Goal: Task Accomplishment & Management: Use online tool/utility

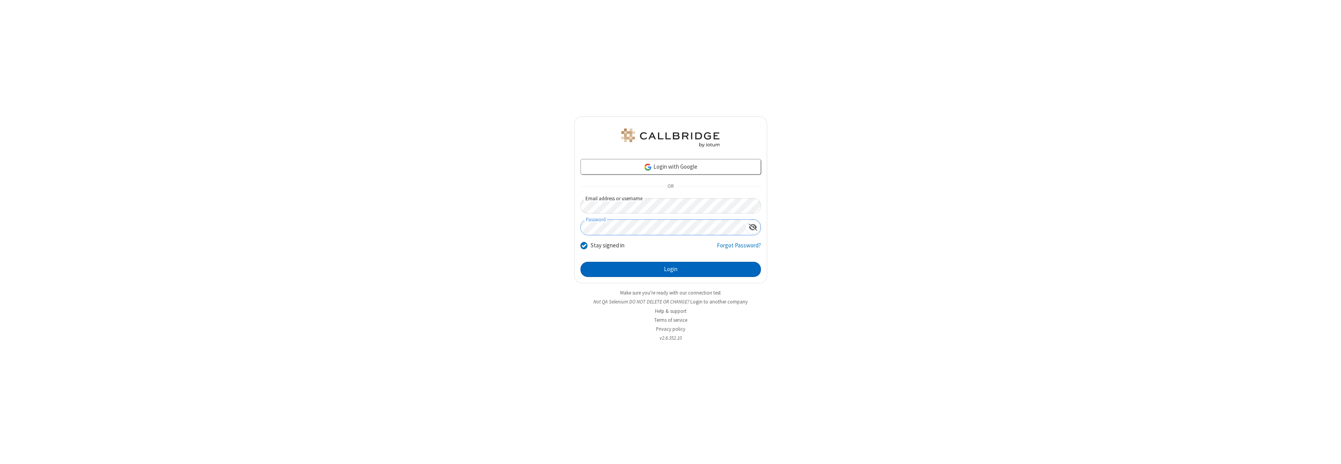
click at [671, 269] on button "Login" at bounding box center [671, 270] width 181 height 16
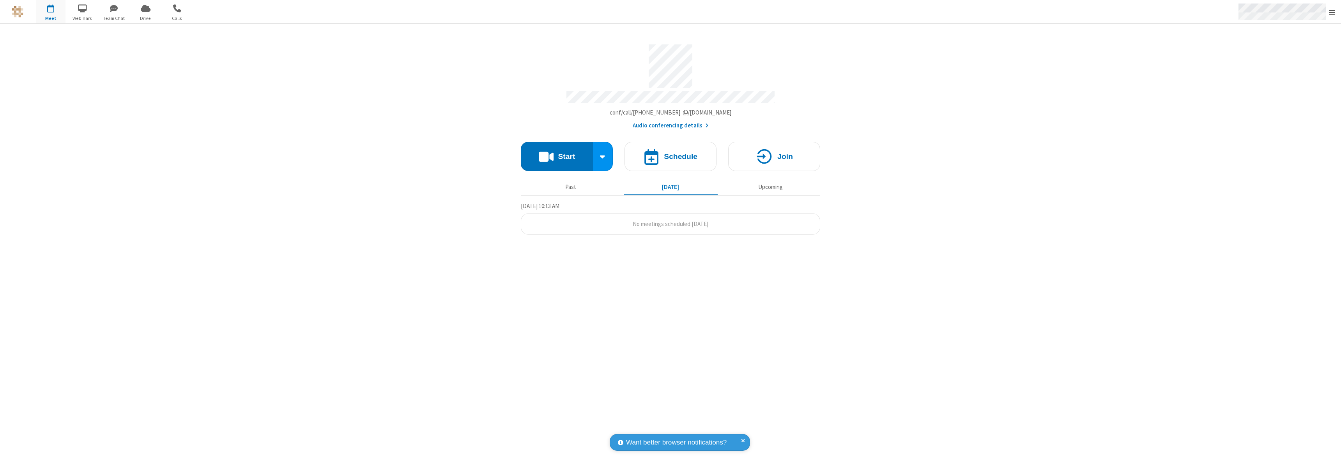
click at [1332, 12] on span "Open menu" at bounding box center [1332, 13] width 6 height 8
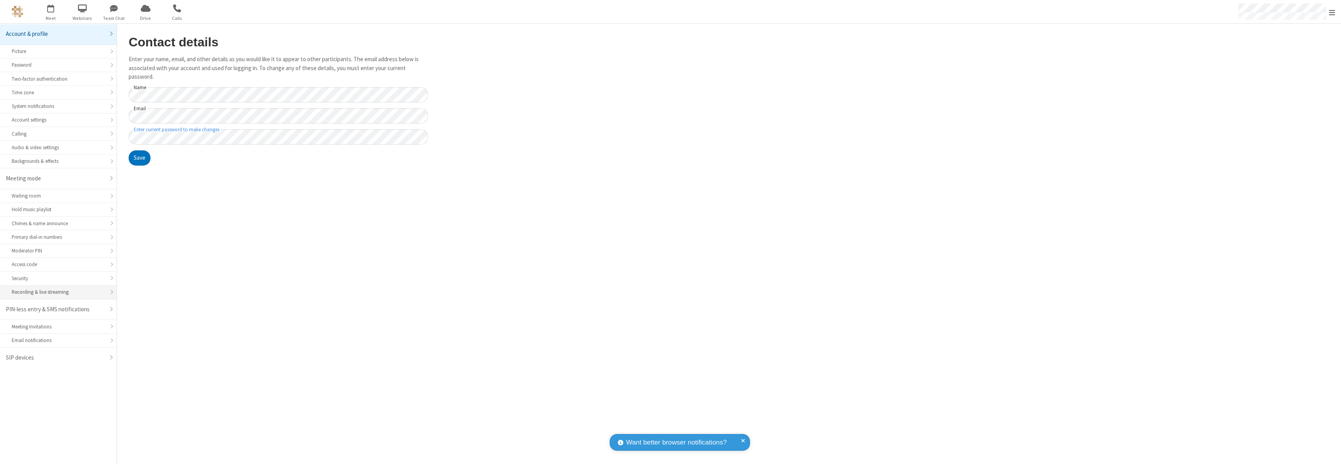
click at [58, 292] on div "Recording & live streaming" at bounding box center [58, 292] width 93 height 7
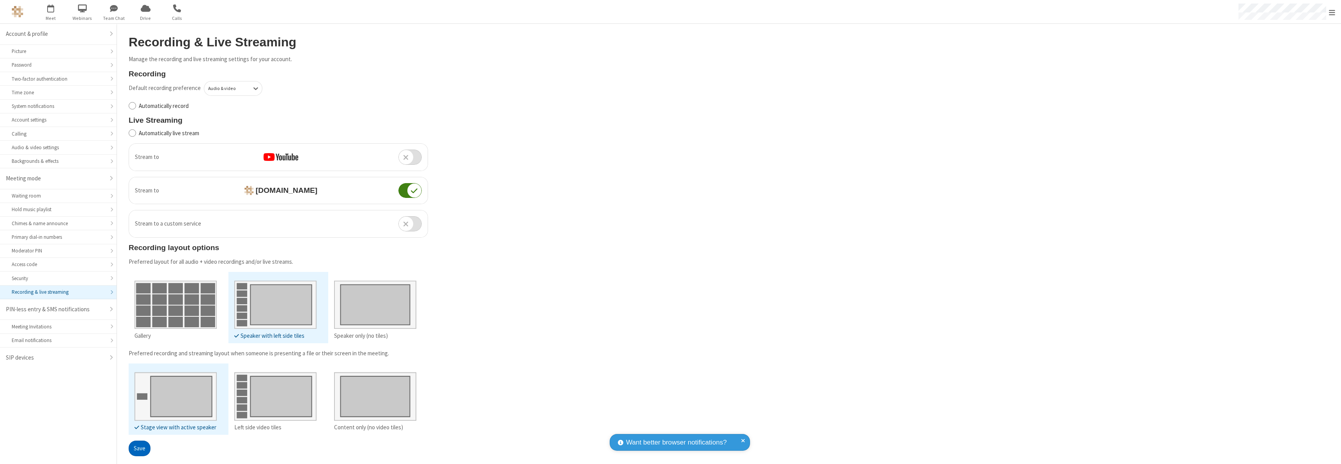
click at [139, 448] on button "Save" at bounding box center [140, 449] width 22 height 16
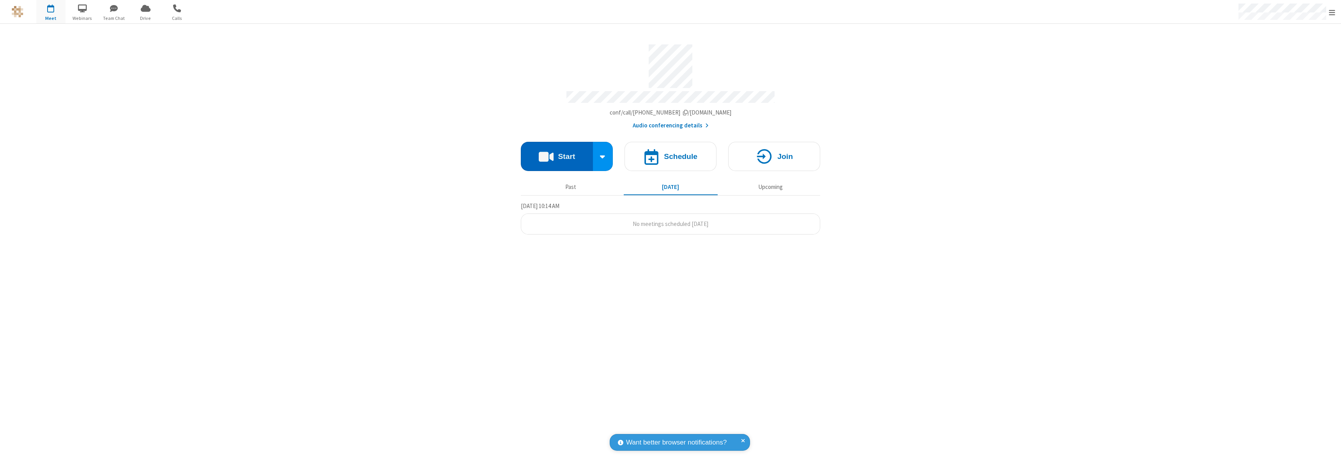
click at [557, 153] on button "Start" at bounding box center [557, 156] width 72 height 29
